Goal: Transaction & Acquisition: Purchase product/service

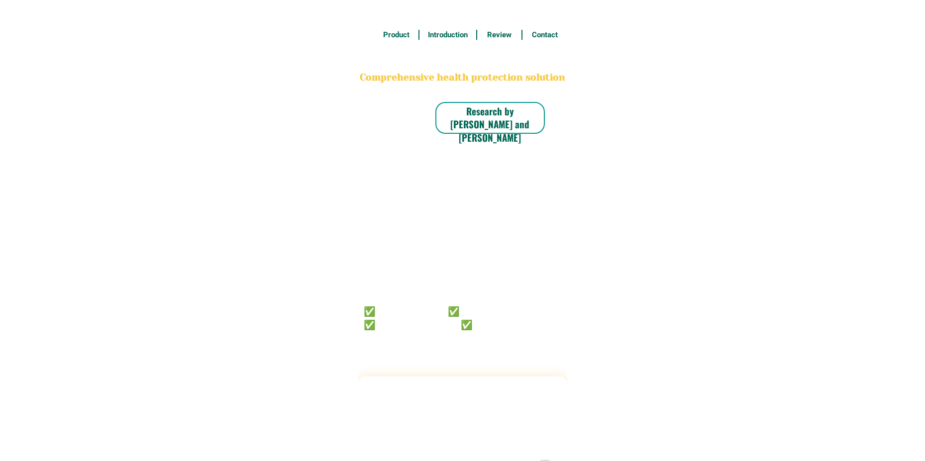
radio input "true"
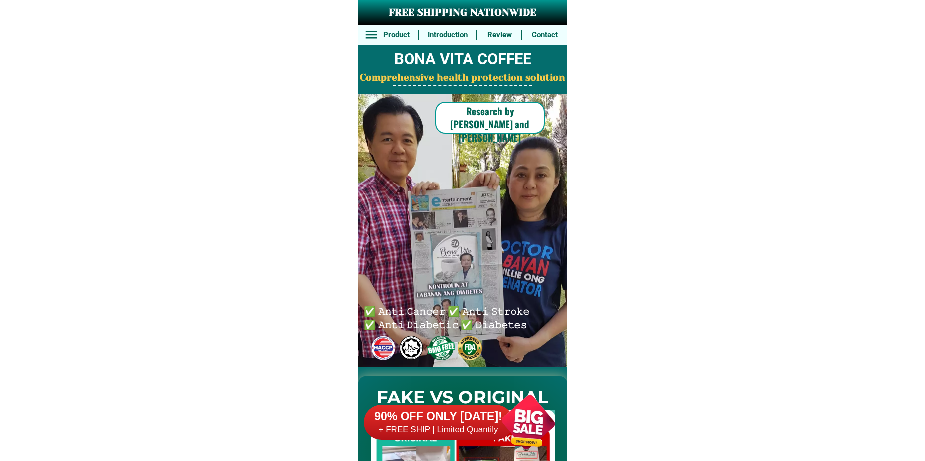
click at [523, 421] on div at bounding box center [528, 422] width 78 height 78
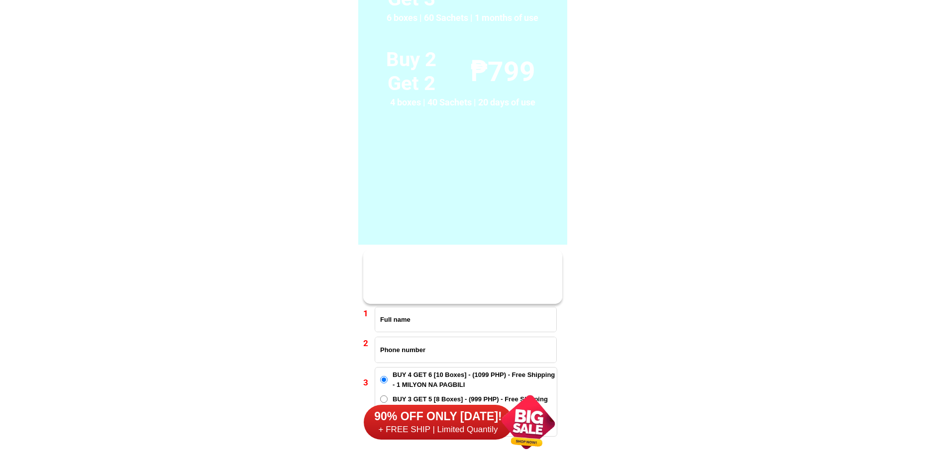
scroll to position [7316, 0]
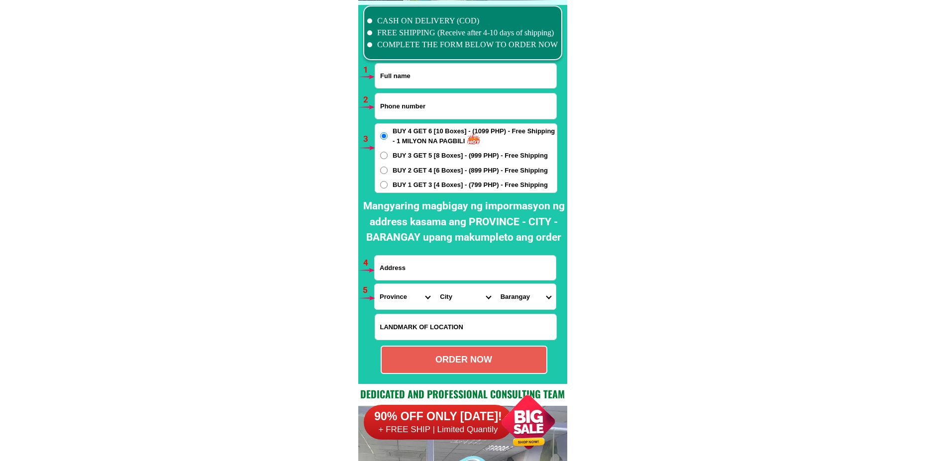
click at [395, 71] on input "Input full_name" at bounding box center [465, 76] width 181 height 24
paste input "[PERSON_NAME]"
type input "[PERSON_NAME]"
click at [400, 110] on input "Input phone_number" at bounding box center [465, 106] width 181 height 25
paste input "0919 202 8005"
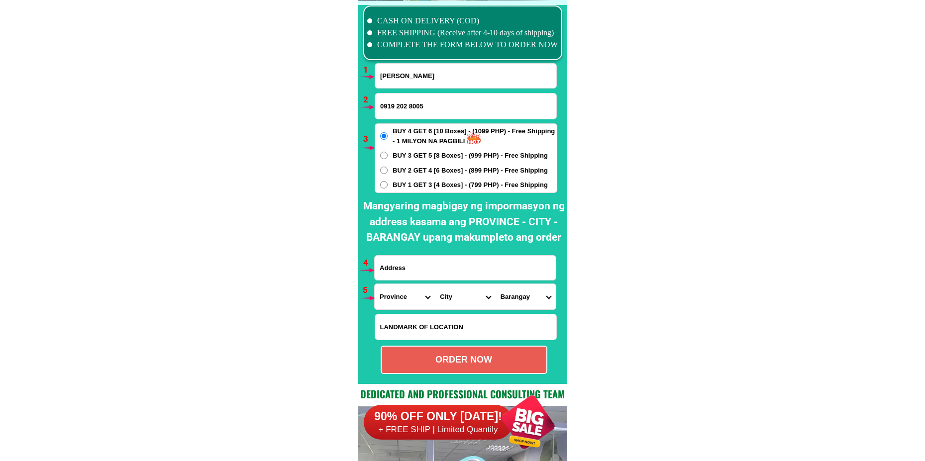
click at [397, 107] on input "0919 202 8005" at bounding box center [465, 106] width 181 height 25
click at [408, 109] on input "0919202 8005" at bounding box center [465, 106] width 181 height 25
type input "09192028005"
click at [433, 274] on input "Input address" at bounding box center [465, 268] width 181 height 24
paste input "[PERSON_NAME] Tonsuya Malabon City sa may paradahan ng side Car"
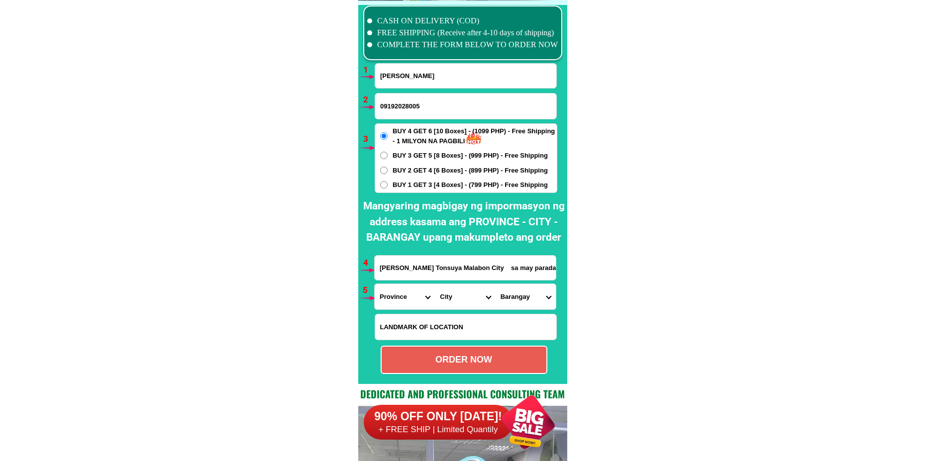
scroll to position [0, 18]
type input "[PERSON_NAME] Tonsuya Malabon City sa may paradahan ng side Car"
click at [411, 181] on span "BUY 1 GET 3 [4 Boxes] - (799 PHP) - Free Shipping" at bounding box center [470, 185] width 155 height 10
click at [388, 181] on input "BUY 1 GET 3 [4 Boxes] - (799 PHP) - Free Shipping" at bounding box center [383, 184] width 7 height 7
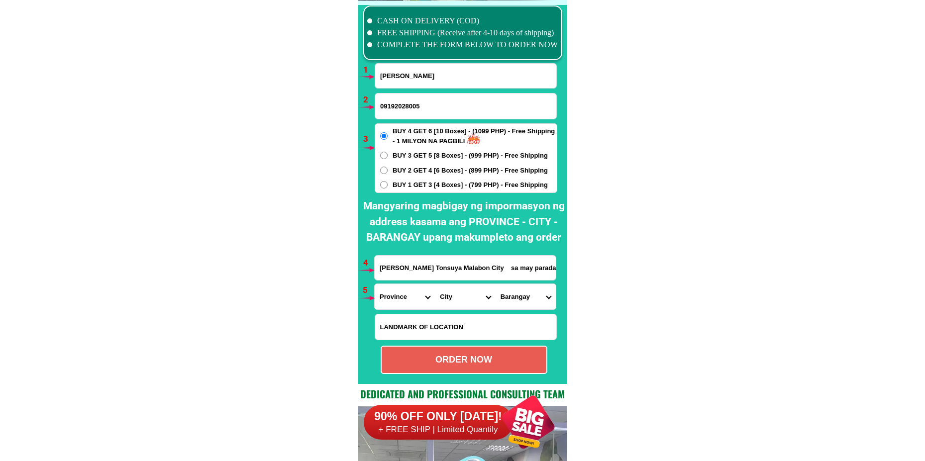
radio input "true"
drag, startPoint x: 396, startPoint y: 297, endPoint x: 397, endPoint y: 286, distance: 10.5
click at [396, 297] on select "Province [GEOGRAPHIC_DATA] [GEOGRAPHIC_DATA] [GEOGRAPHIC_DATA] [GEOGRAPHIC_DATA…" at bounding box center [405, 296] width 60 height 25
select select "63_219"
click at [375, 284] on select "Province [GEOGRAPHIC_DATA] [GEOGRAPHIC_DATA] [GEOGRAPHIC_DATA] [GEOGRAPHIC_DATA…" at bounding box center [405, 296] width 60 height 25
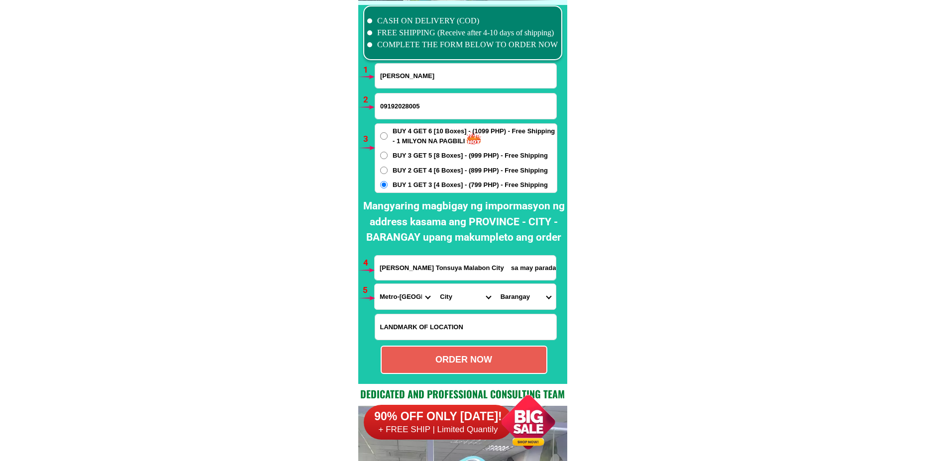
click at [450, 298] on select "City [GEOGRAPHIC_DATA] [GEOGRAPHIC_DATA] [GEOGRAPHIC_DATA] [GEOGRAPHIC_DATA]-ci…" at bounding box center [465, 296] width 60 height 25
select select "63_2197749"
click at [435, 284] on select "City [GEOGRAPHIC_DATA] [GEOGRAPHIC_DATA] [GEOGRAPHIC_DATA] [GEOGRAPHIC_DATA]-ci…" at bounding box center [465, 296] width 60 height 25
click at [509, 298] on select "Barangay Acacia Baritan Bayan-bayanan Catmon [PERSON_NAME] Dampalit [PERSON_NAM…" at bounding box center [526, 296] width 60 height 25
select select "63_21977499234"
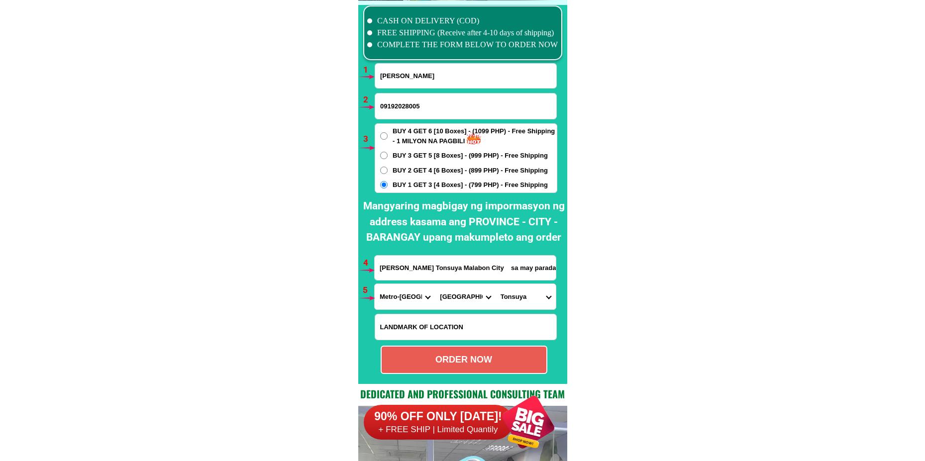
click at [496, 284] on select "Barangay Acacia Baritan Bayan-bayanan Catmon [PERSON_NAME] Dampalit [PERSON_NAM…" at bounding box center [526, 296] width 60 height 25
click at [446, 356] on div "ORDER NOW" at bounding box center [464, 359] width 165 height 13
type input "[PERSON_NAME]"
radio input "true"
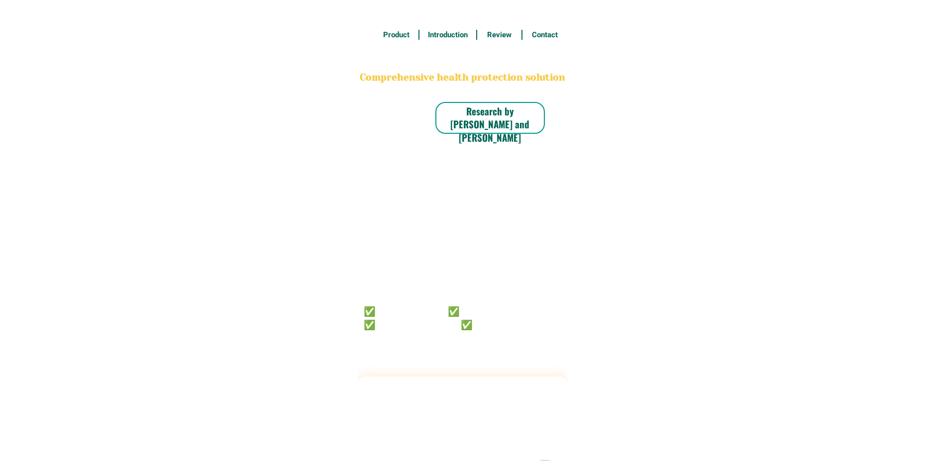
radio input "true"
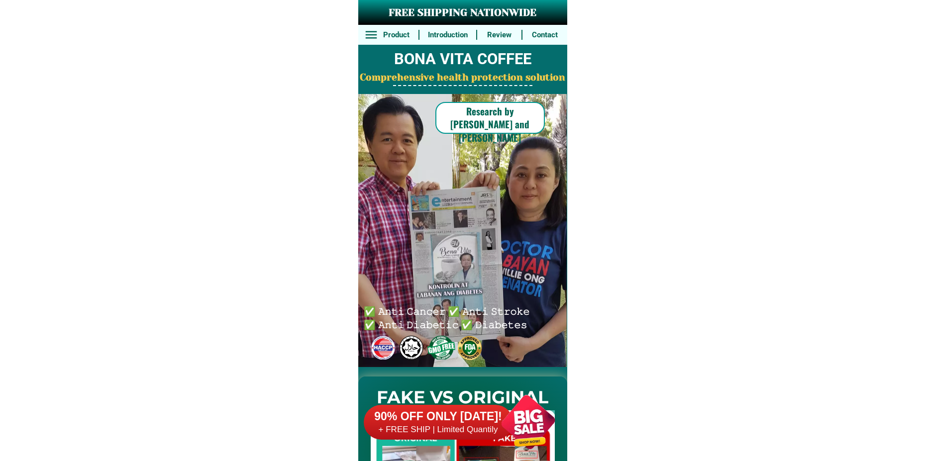
drag, startPoint x: 518, startPoint y: 409, endPoint x: 483, endPoint y: 341, distance: 77.2
click at [518, 408] on div at bounding box center [528, 422] width 78 height 78
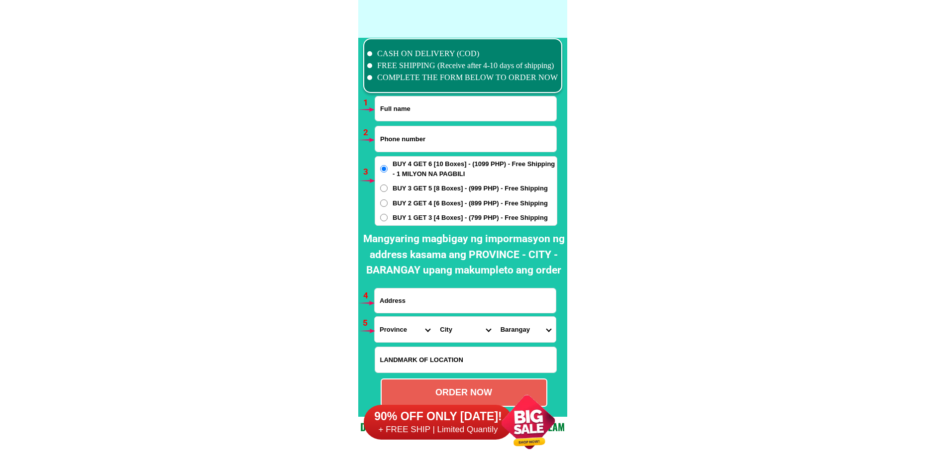
scroll to position [7316, 0]
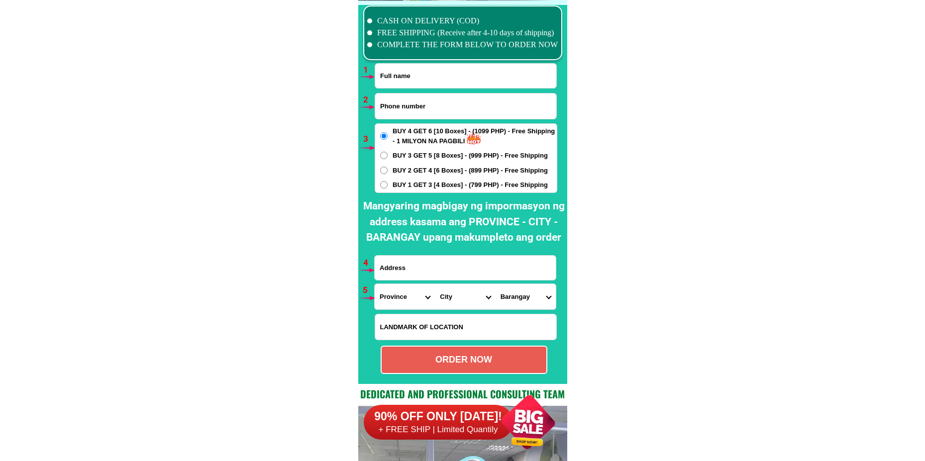
click at [428, 98] on input "Input phone_number" at bounding box center [465, 106] width 181 height 25
paste input "09657957592"
type input "09657957592"
click at [413, 82] on input "Input full_name" at bounding box center [465, 76] width 181 height 24
paste input "Pricillana Benlota"
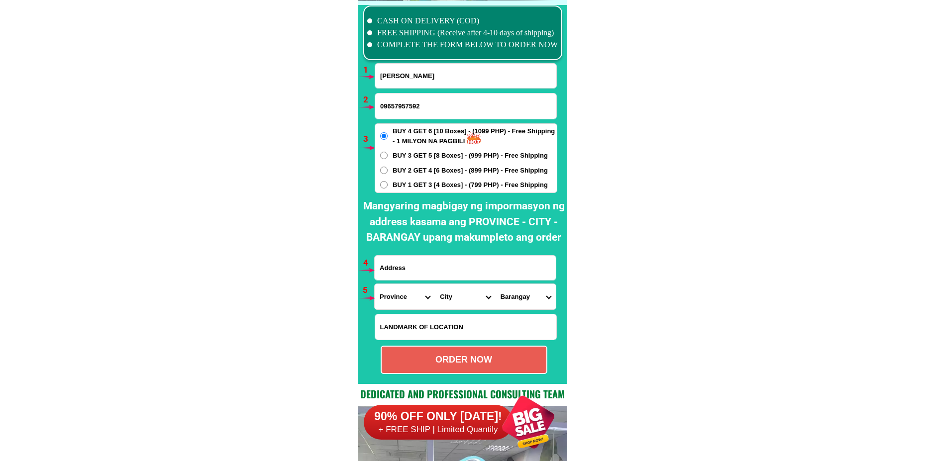
type input "Pricillana Benlota"
click at [412, 183] on span "BUY 1 GET 3 [4 Boxes] - (799 PHP) - Free Shipping" at bounding box center [470, 185] width 155 height 10
click at [388, 183] on input "BUY 1 GET 3 [4 Boxes] - (799 PHP) - Free Shipping" at bounding box center [383, 184] width 7 height 7
radio input "true"
click at [404, 266] on input "Input address" at bounding box center [465, 268] width 181 height 24
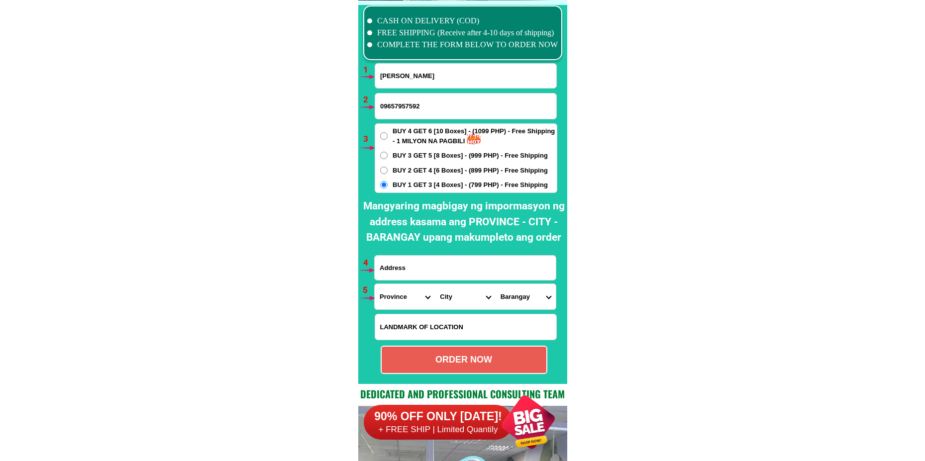
paste input "Pricillana b acar blk 10 lot 2 atis street ph2b upper mabuhay homes 2000 pantok…"
type input "Pricillana b acar blk 10 lot 2 atis street ph2b upper mabuhay homes 2000 pantok…"
click at [392, 295] on select "Province [GEOGRAPHIC_DATA] [GEOGRAPHIC_DATA] [GEOGRAPHIC_DATA] [GEOGRAPHIC_DATA…" at bounding box center [405, 296] width 60 height 25
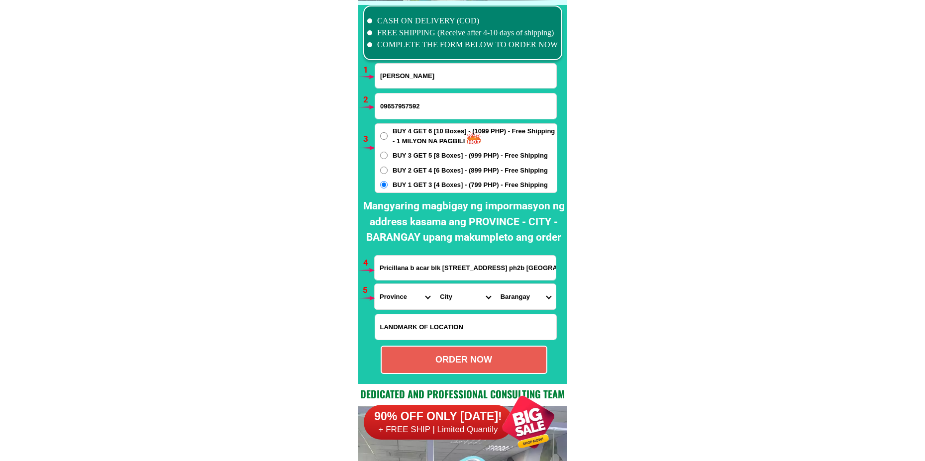
select select "63_993"
click at [375, 284] on select "Province [GEOGRAPHIC_DATA] [GEOGRAPHIC_DATA] [GEOGRAPHIC_DATA] [GEOGRAPHIC_DATA…" at bounding box center [405, 296] width 60 height 25
click at [444, 304] on select "City Angono Antipolo-city Binangonan Cainta Cardona Jala-jala Pililla Rizal-bar…" at bounding box center [465, 296] width 60 height 25
select select "63_9938511"
click at [435, 284] on select "City Angono Antipolo-city Binangonan Cainta Cardona Jala-jala Pililla Rizal-bar…" at bounding box center [465, 296] width 60 height 25
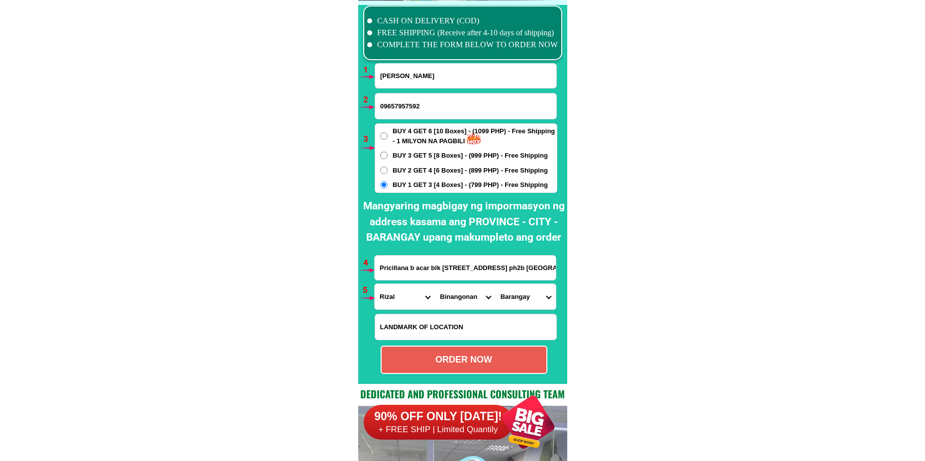
click at [530, 298] on select "Barangay Bangad Batingan Bilibiran Binitagan Bombong Buhangin Calumpang Ginoong…" at bounding box center [526, 296] width 60 height 25
select select "63_99385115584"
click at [496, 284] on select "Barangay Bangad Batingan Bilibiran Binitagan Bombong Buhangin Calumpang Ginoong…" at bounding box center [526, 296] width 60 height 25
click at [445, 364] on div "ORDER NOW" at bounding box center [464, 359] width 165 height 13
radio input "true"
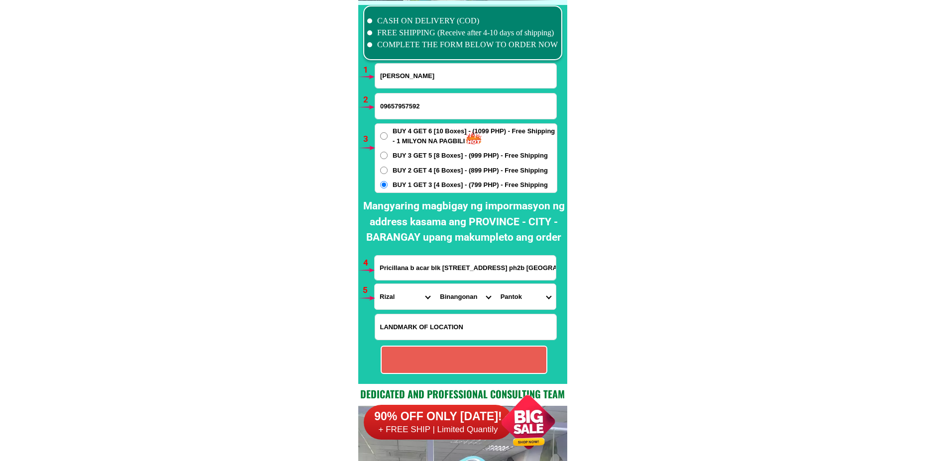
radio input "true"
